Goal: Task Accomplishment & Management: Manage account settings

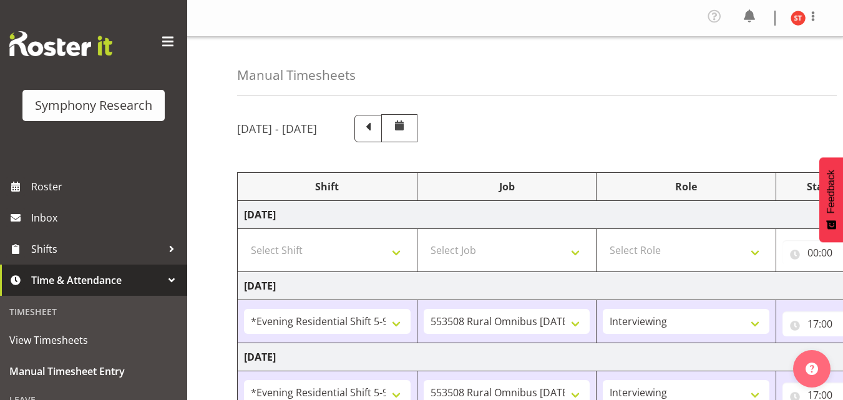
select select "48116"
select select "10536"
select select "47"
select select "48116"
select select "10536"
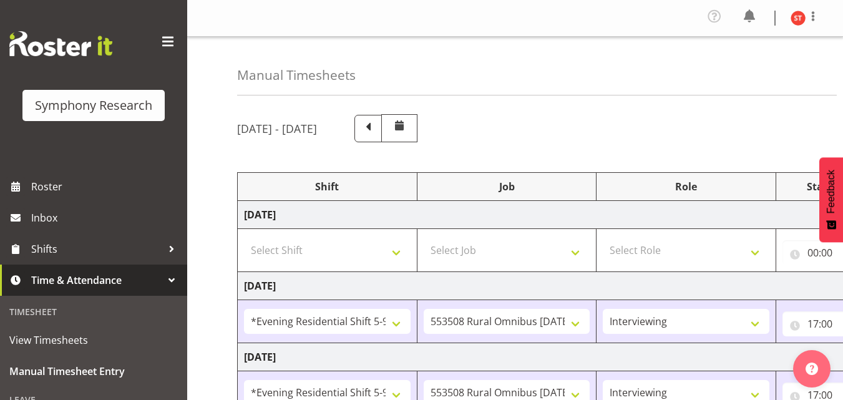
select select "47"
select select "48116"
select select "10536"
select select "47"
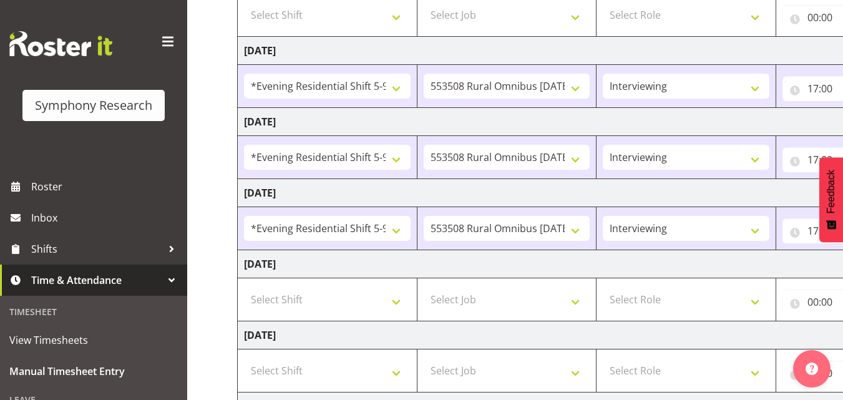
scroll to position [312, 0]
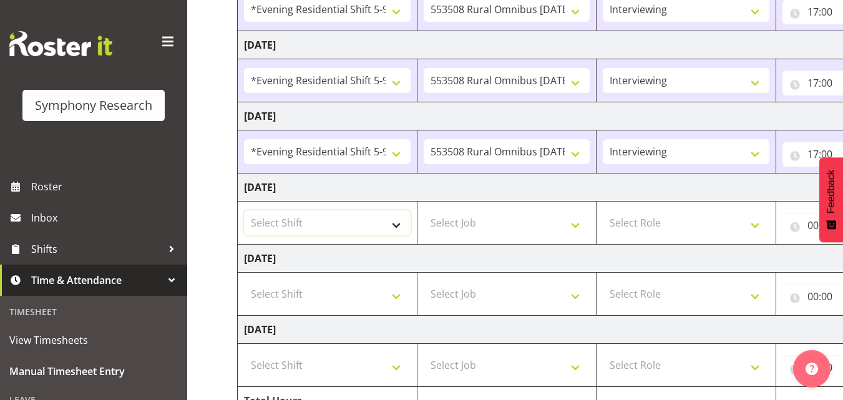
click at [324, 216] on select "Select Shift !!Weekend Residential (Roster IT Shift Label) *Business 9/10am ~ 4…" at bounding box center [327, 222] width 167 height 25
select select "48116"
click at [244, 210] on select "Select Shift !!Weekend Residential (Roster IT Shift Label) *Business 9/10am ~ 4…" at bounding box center [327, 222] width 167 height 25
click at [388, 221] on select "!!Weekend Residential (Roster IT Shift Label) *Business 9/10am ~ 4:30pm *Busine…" at bounding box center [327, 222] width 167 height 25
click at [244, 210] on select "!!Weekend Residential (Roster IT Shift Label) *Business 9/10am ~ 4:30pm *Busine…" at bounding box center [327, 222] width 167 height 25
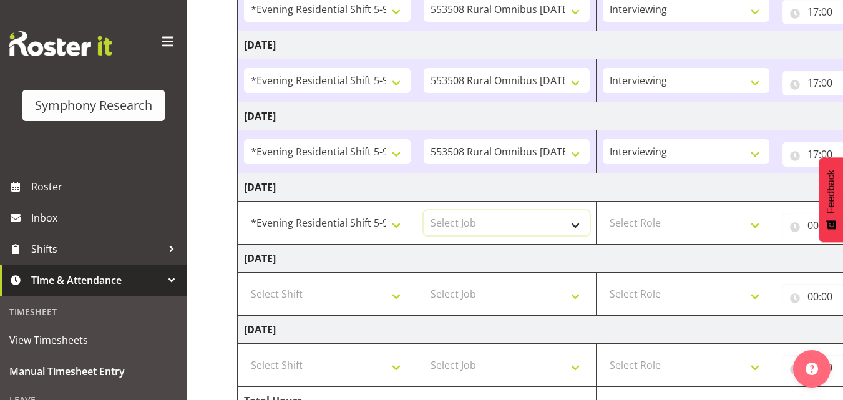
click at [479, 219] on select "Select Job 550060 IF Admin 553492 World Poll Aus Wave 2 Main 2025 553493 World …" at bounding box center [507, 222] width 167 height 25
select select "10499"
click at [424, 210] on select "Select Job 550060 IF Admin 553492 World Poll Aus Wave 2 Main 2025 553493 World …" at bounding box center [507, 222] width 167 height 25
click at [648, 218] on select "Select Role Briefing Interviewing" at bounding box center [686, 222] width 167 height 25
click at [603, 210] on select "Select Role Briefing Interviewing" at bounding box center [686, 222] width 167 height 25
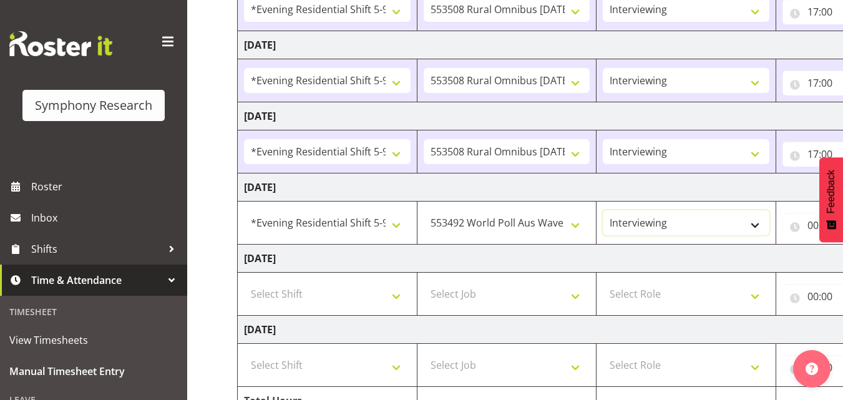
click at [655, 226] on select "Briefing Interviewing" at bounding box center [686, 222] width 167 height 25
select select "297"
click at [603, 210] on select "Briefing Interviewing" at bounding box center [686, 222] width 167 height 25
click at [546, 331] on td "Sunday 31st August 2025" at bounding box center [674, 330] width 873 height 28
click at [542, 323] on td "Sunday 31st August 2025" at bounding box center [674, 330] width 873 height 28
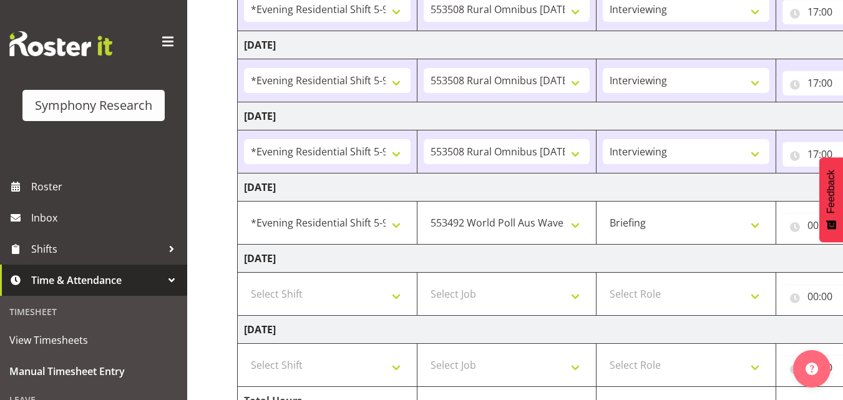
click at [563, 264] on td "Saturday 30th August 2025" at bounding box center [674, 259] width 873 height 28
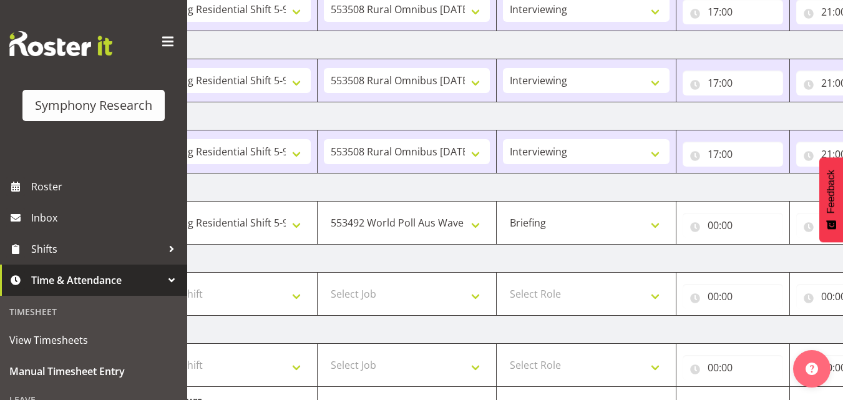
scroll to position [0, 125]
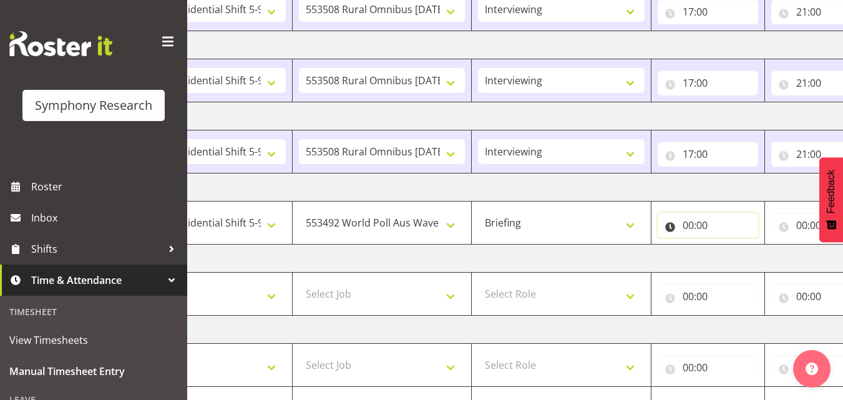
click at [709, 226] on input "00:00" at bounding box center [707, 225] width 100 height 25
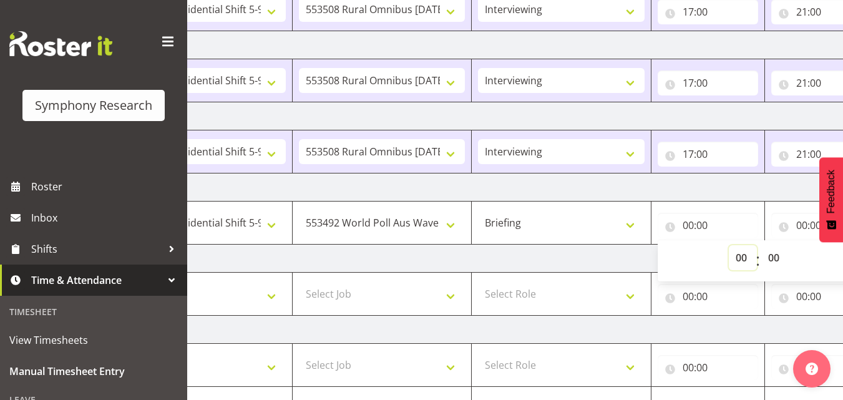
click at [738, 252] on select "00 01 02 03 04 05 06 07 08 09 10 11 12 13 14 15 16 17 18 19 20 21 22 23" at bounding box center [743, 257] width 28 height 25
select select "17"
click at [729, 245] on select "00 01 02 03 04 05 06 07 08 09 10 11 12 13 14 15 16 17 18 19 20 21 22 23" at bounding box center [743, 257] width 28 height 25
type input "17:00"
click at [803, 226] on input "00:00" at bounding box center [821, 225] width 100 height 25
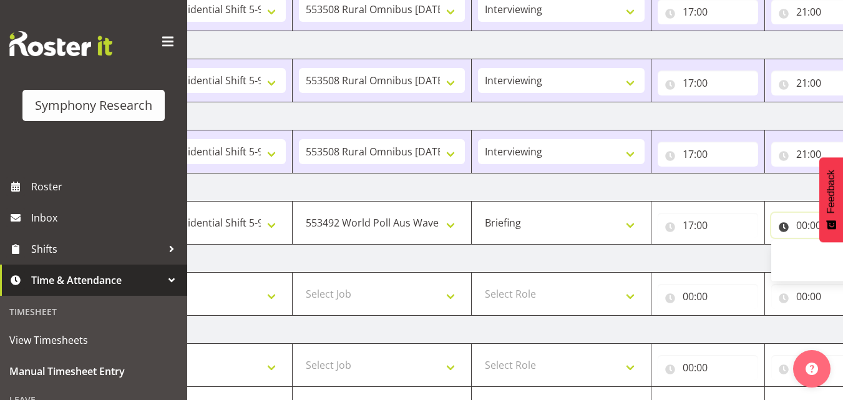
click at [802, 223] on input "00:00" at bounding box center [821, 225] width 100 height 25
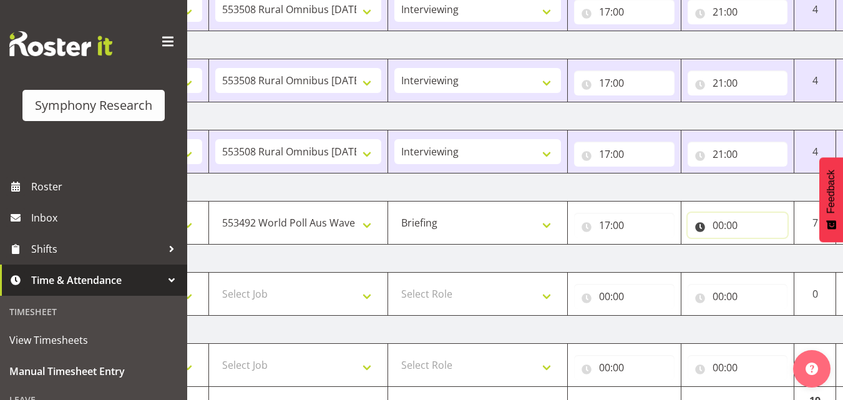
drag, startPoint x: 792, startPoint y: 225, endPoint x: 715, endPoint y: 228, distance: 77.4
click at [744, 228] on input "00:00" at bounding box center [737, 225] width 100 height 25
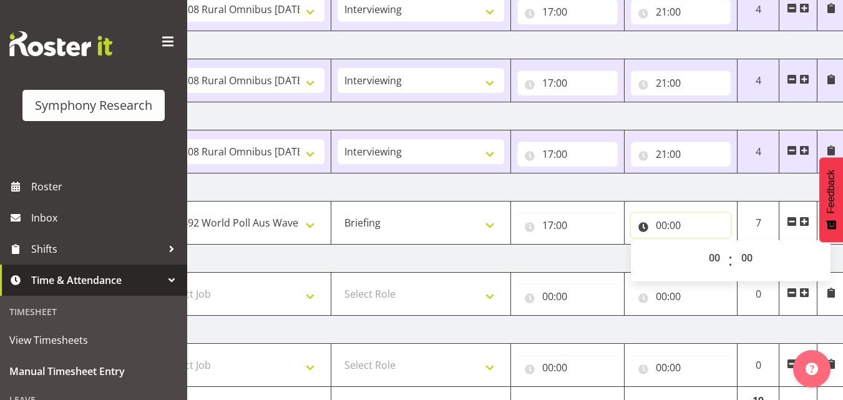
scroll to position [0, 268]
click at [673, 219] on input "00:00" at bounding box center [678, 225] width 100 height 25
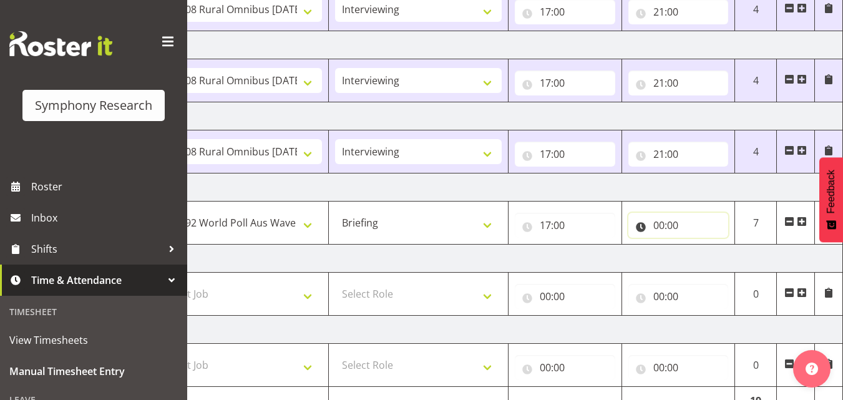
click at [676, 225] on input "00:00" at bounding box center [678, 225] width 100 height 25
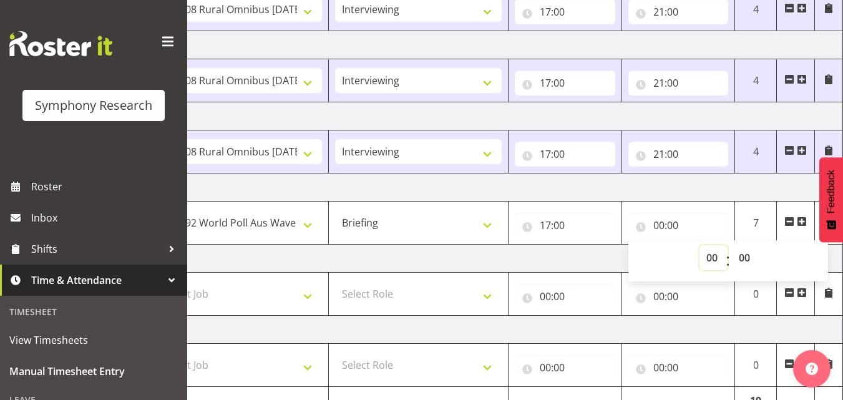
click at [712, 254] on select "00 01 02 03 04 05 06 07 08 09 10 11 12 13 14 15 16 17 18 19 20 21 22 23" at bounding box center [713, 257] width 28 height 25
select select "21"
click at [699, 245] on select "00 01 02 03 04 05 06 07 08 09 10 11 12 13 14 15 16 17 18 19 20 21 22 23" at bounding box center [713, 257] width 28 height 25
type input "21:00"
click at [590, 259] on td "Saturday 30th August 2025" at bounding box center [406, 259] width 873 height 28
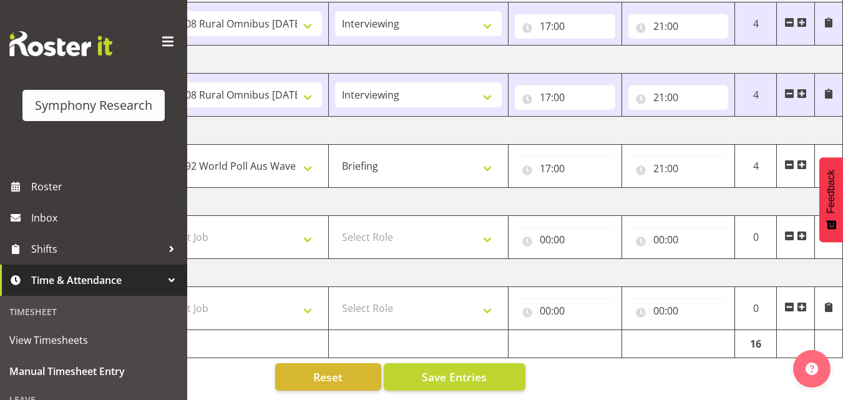
scroll to position [378, 0]
click at [483, 372] on span "Save Entries" at bounding box center [454, 377] width 65 height 16
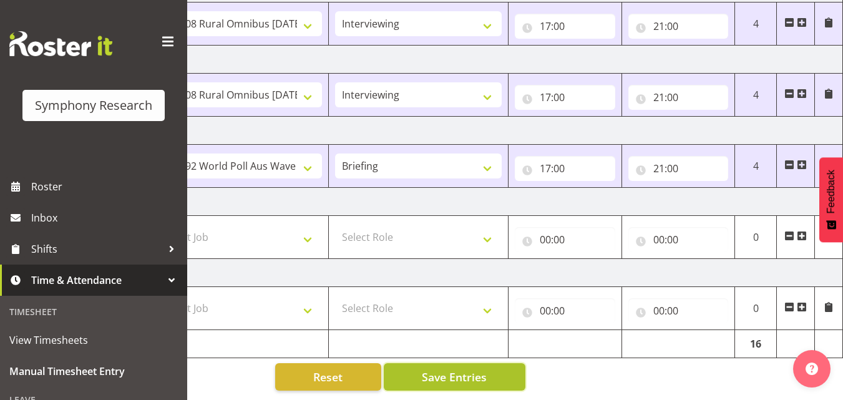
click at [498, 368] on button "Save Entries" at bounding box center [455, 376] width 142 height 27
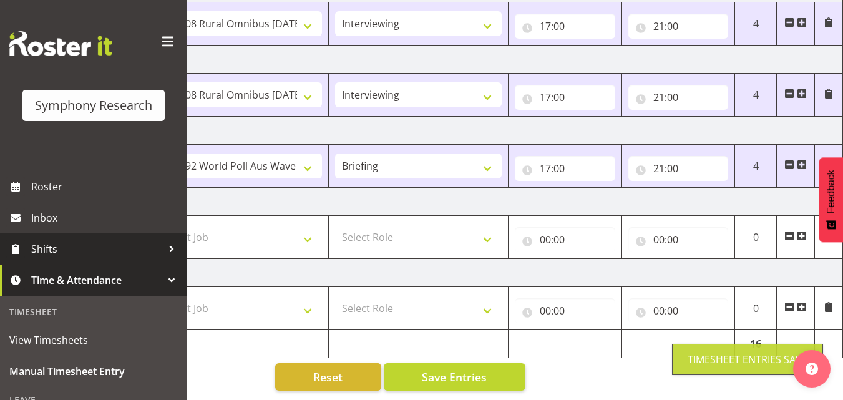
click at [51, 240] on span "Shifts" at bounding box center [96, 249] width 131 height 19
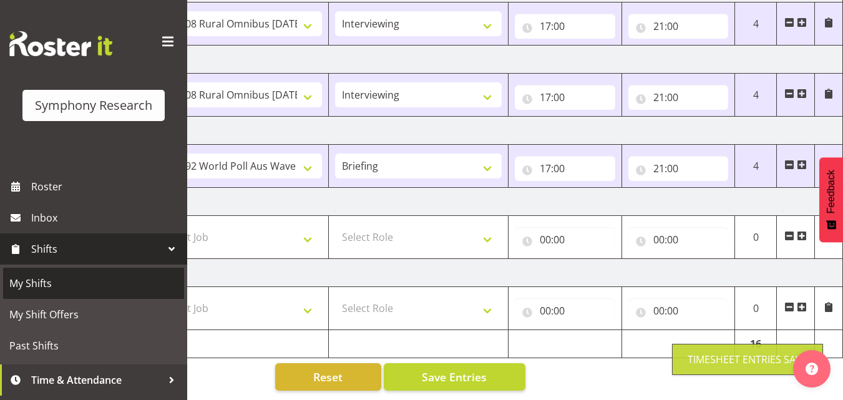
click at [38, 286] on span "My Shifts" at bounding box center [93, 283] width 168 height 19
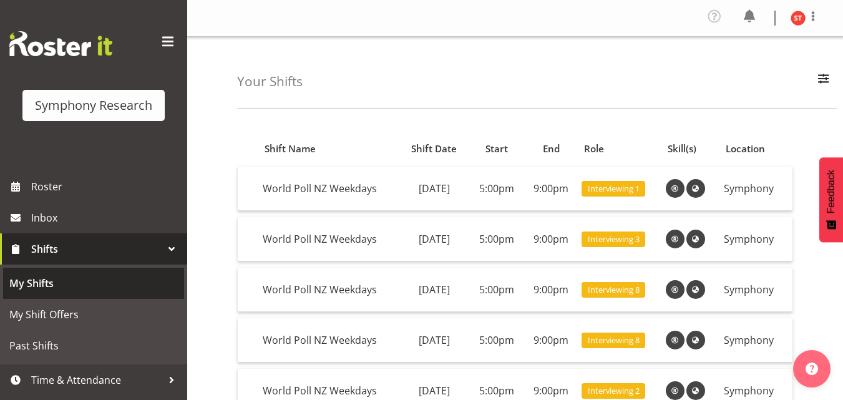
click at [105, 279] on span "My Shifts" at bounding box center [93, 283] width 168 height 19
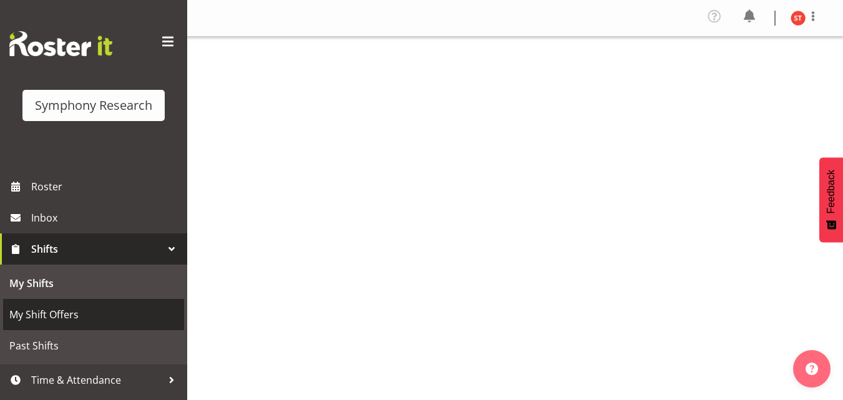
scroll to position [27, 0]
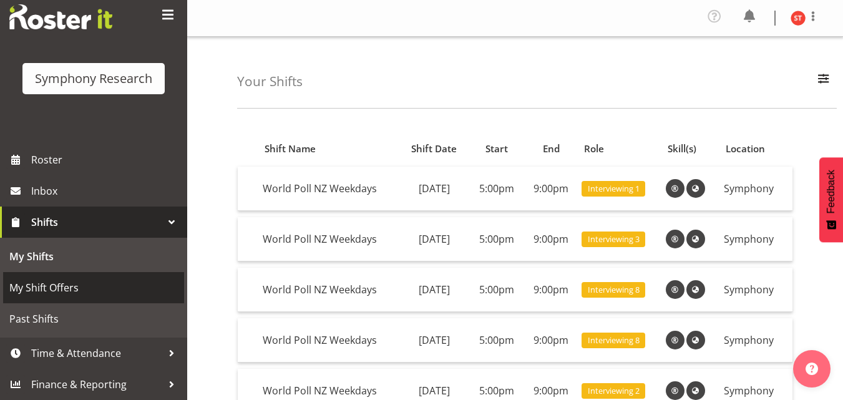
click at [109, 284] on span "My Shift Offers" at bounding box center [93, 287] width 168 height 19
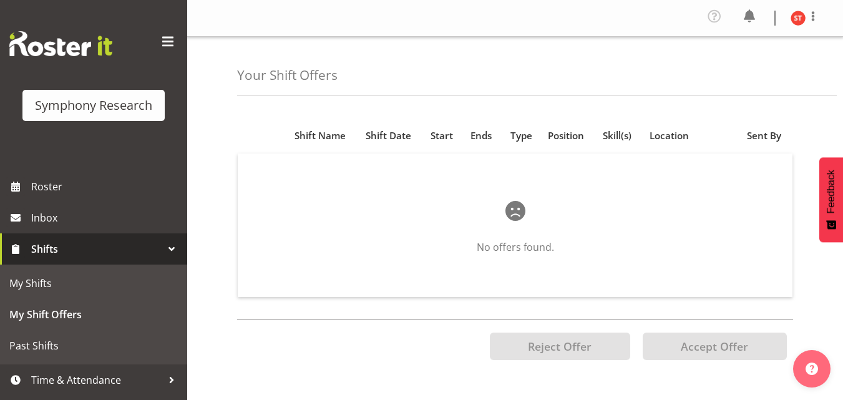
scroll to position [27, 0]
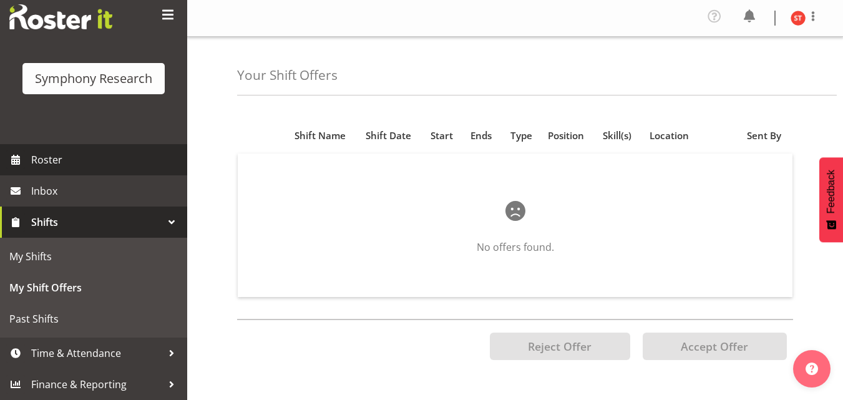
click at [67, 160] on span "Roster" at bounding box center [106, 159] width 150 height 19
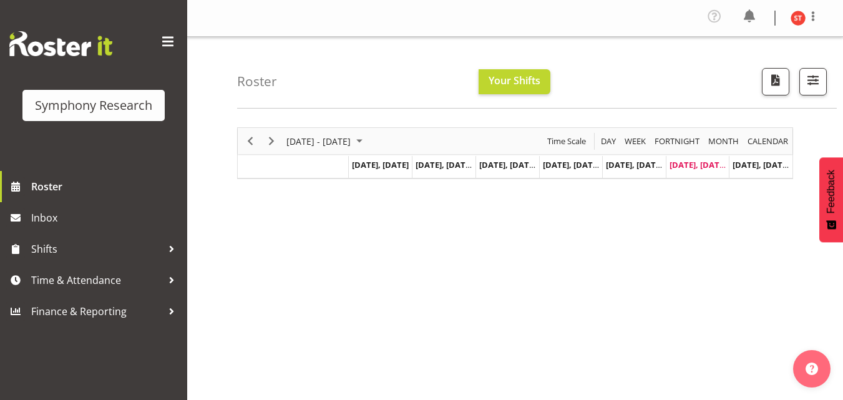
click at [374, 92] on div "Roster Your Shifts All Locations Clear MM Symphony Select All Deselect All All …" at bounding box center [536, 73] width 599 height 72
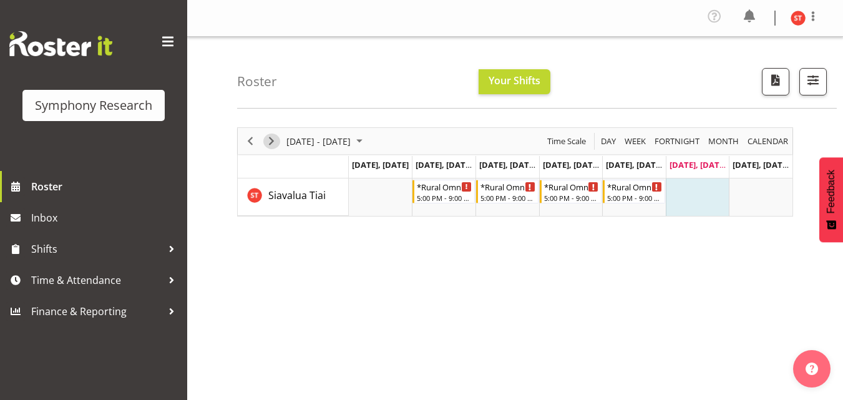
click at [271, 144] on span "Next" at bounding box center [271, 141] width 15 height 16
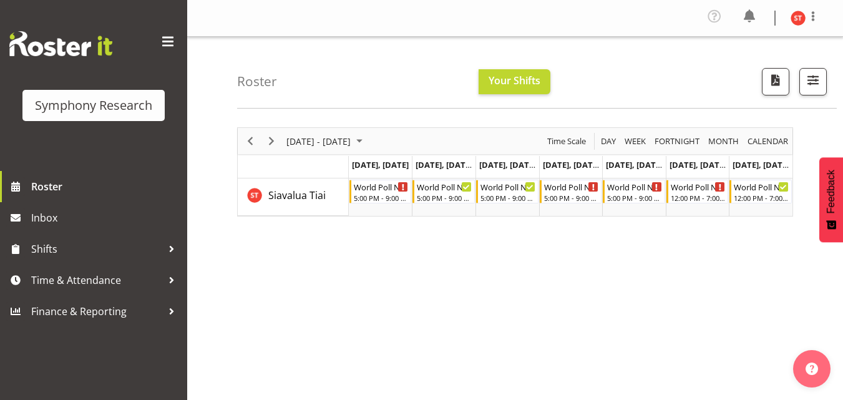
click at [476, 335] on div "[DATE] - [DATE] [DATE] Day Week Fortnight Month calendar Month Agenda Time Scal…" at bounding box center [540, 367] width 606 height 499
click at [367, 145] on span "September 01 - 07, 2025" at bounding box center [359, 141] width 15 height 16
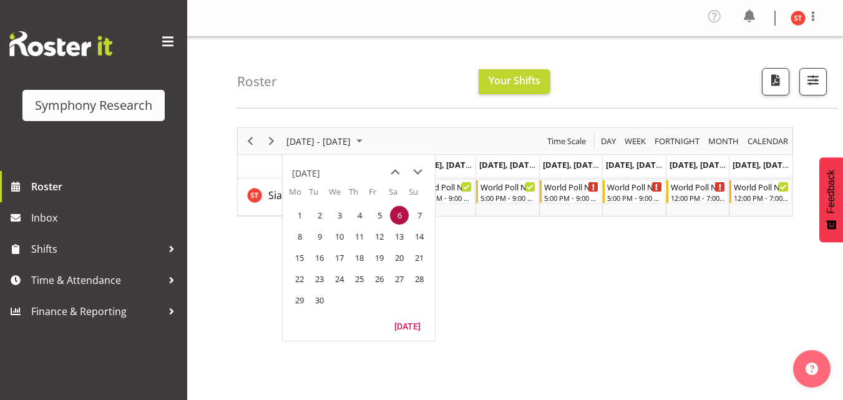
click at [530, 262] on div "[DATE] - [DATE] [DATE] Day Week Fortnight Month calendar Month Agenda Time Scal…" at bounding box center [540, 367] width 606 height 499
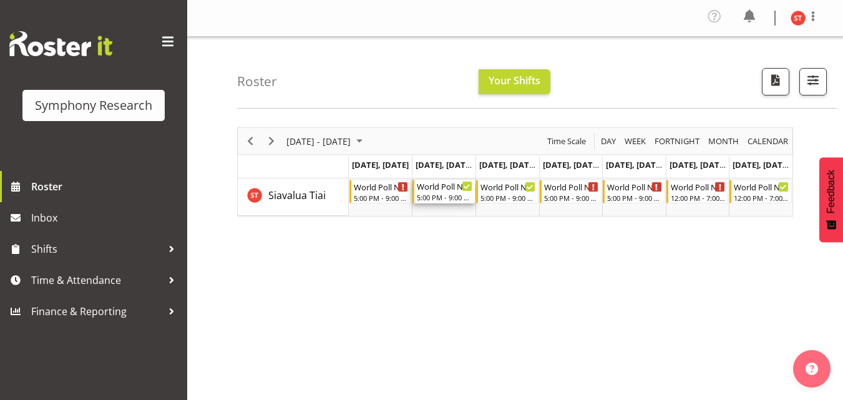
click at [465, 188] on icon "Timeline Week of September 6, 2025" at bounding box center [466, 186] width 6 height 6
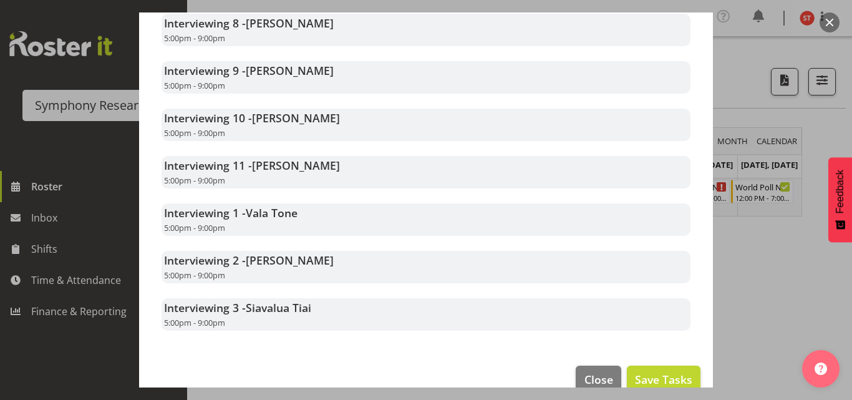
scroll to position [686, 0]
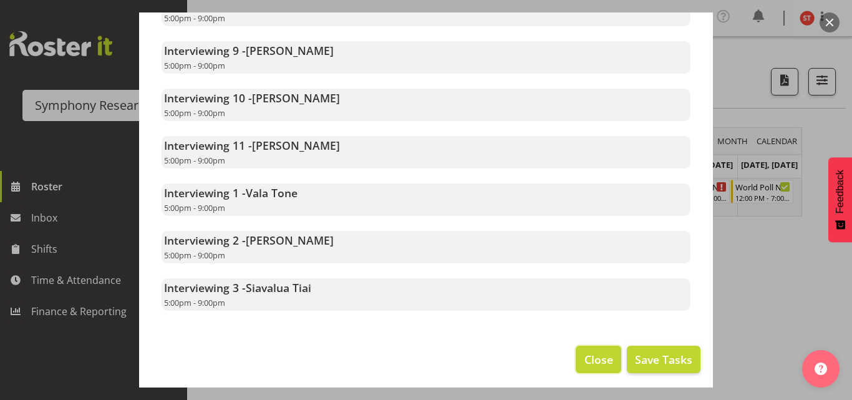
click at [593, 366] on span "Close" at bounding box center [598, 359] width 29 height 16
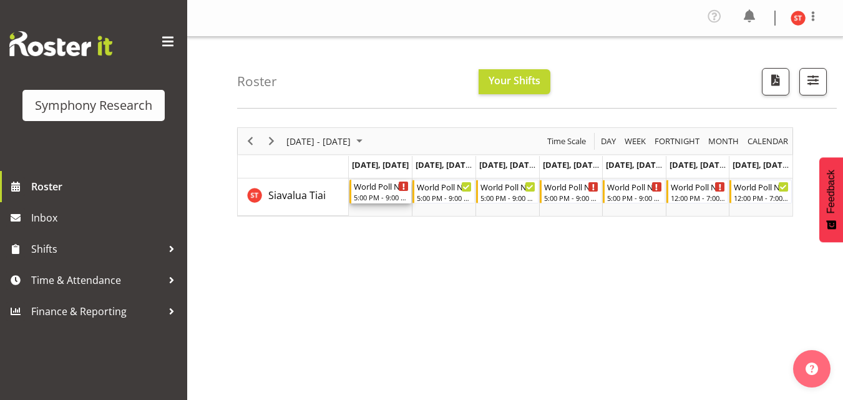
click at [392, 190] on div "World Poll NZ Weekdays" at bounding box center [382, 186] width 56 height 12
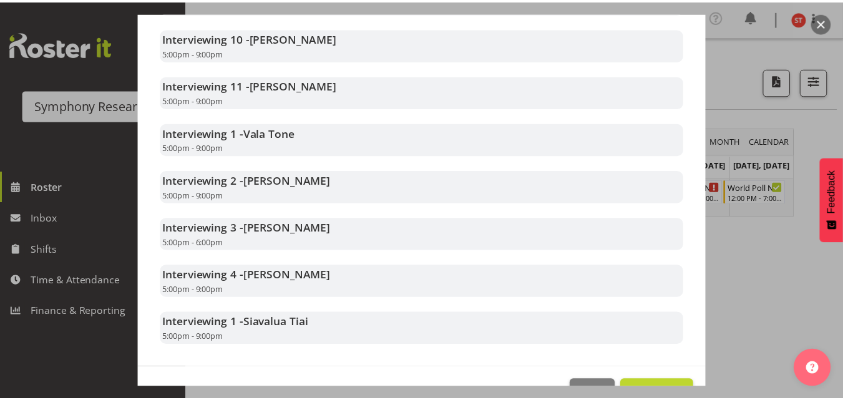
scroll to position [829, 0]
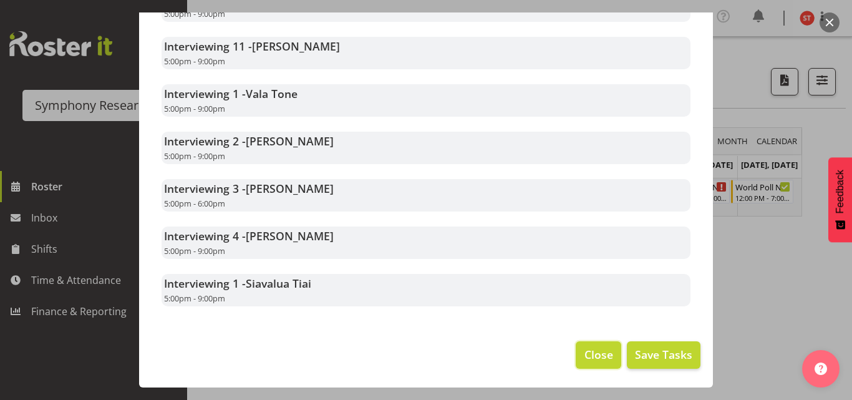
click at [596, 351] on span "Close" at bounding box center [598, 354] width 29 height 16
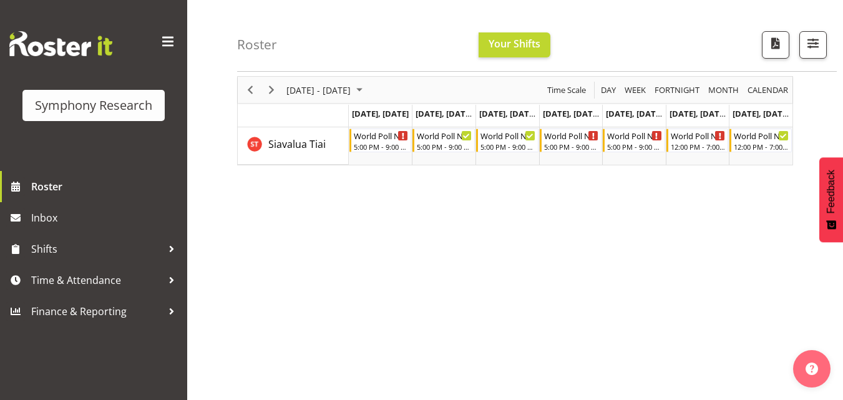
scroll to position [0, 0]
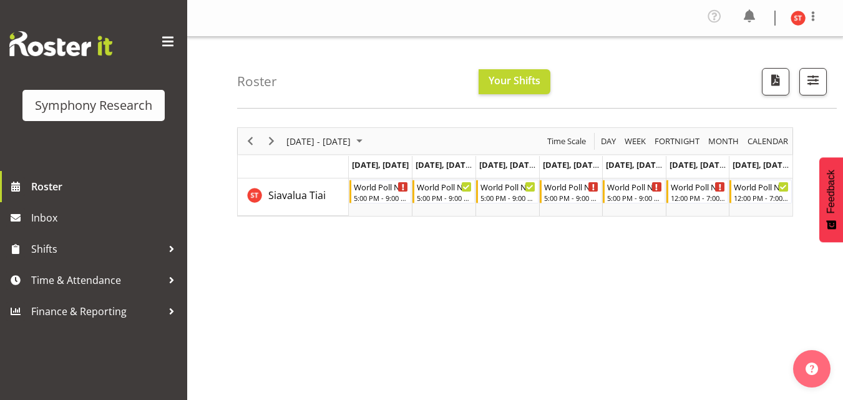
click at [311, 49] on div "Roster Your Shifts All Locations Clear MM Symphony Select All Deselect All All …" at bounding box center [536, 73] width 599 height 72
click at [407, 98] on div "Roster Your Shifts All Locations Clear MM Symphony Select All Deselect All All …" at bounding box center [536, 73] width 599 height 72
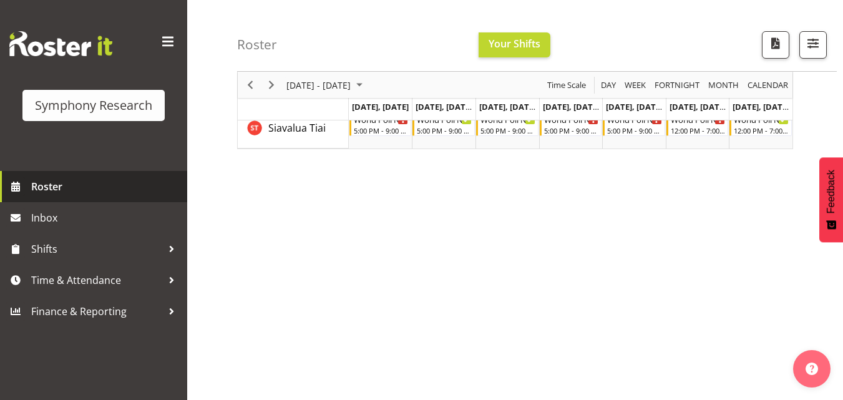
scroll to position [62, 0]
